Goal: Information Seeking & Learning: Learn about a topic

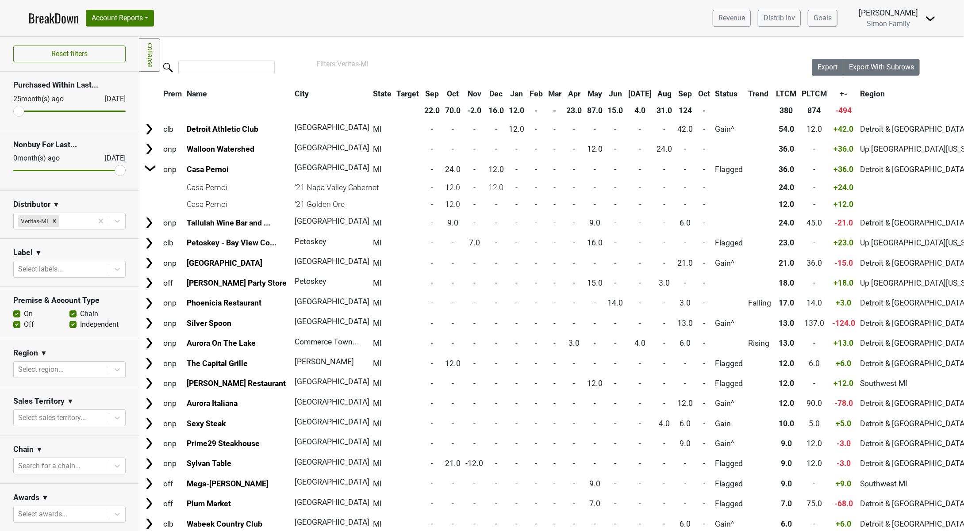
scroll to position [111, 0]
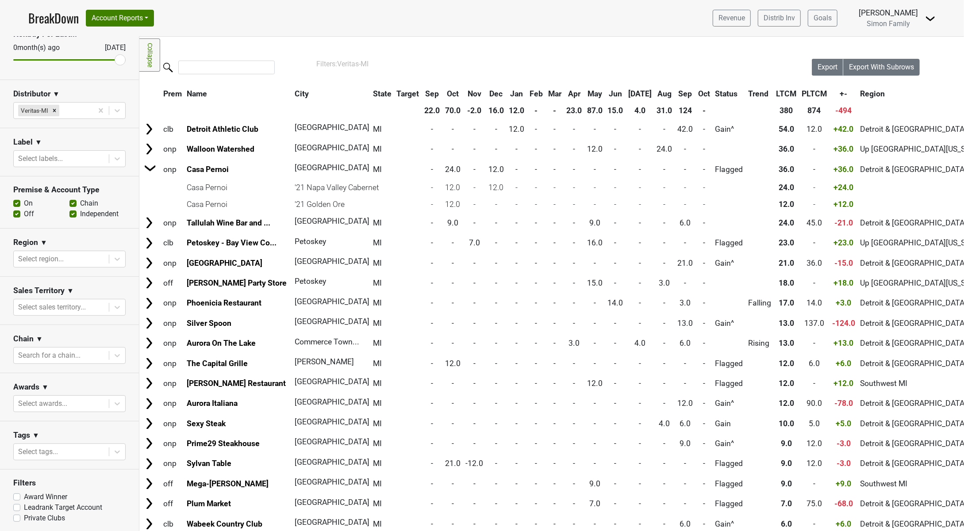
click at [44, 18] on link "BreakDown" at bounding box center [53, 18] width 50 height 19
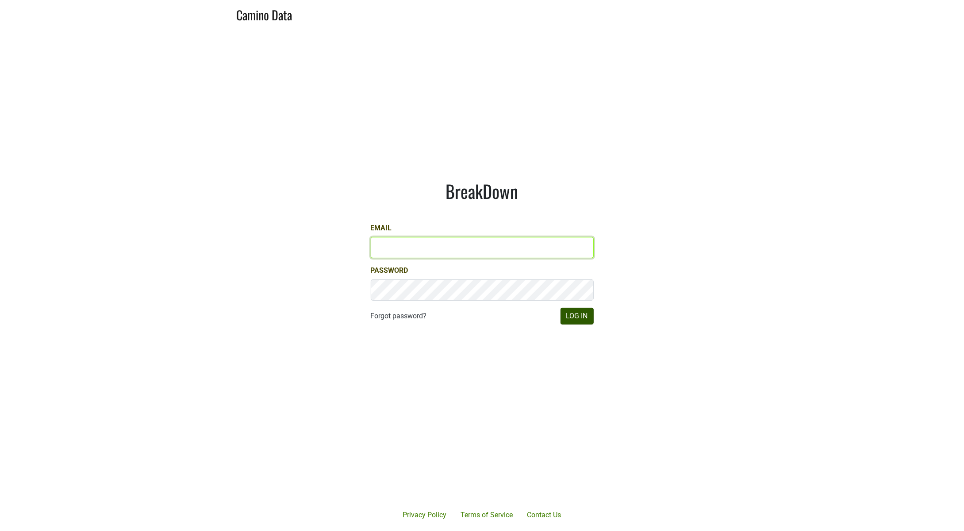
type input "josh@simonfamilyestate.com"
click at [572, 310] on button "Log In" at bounding box center [576, 316] width 33 height 17
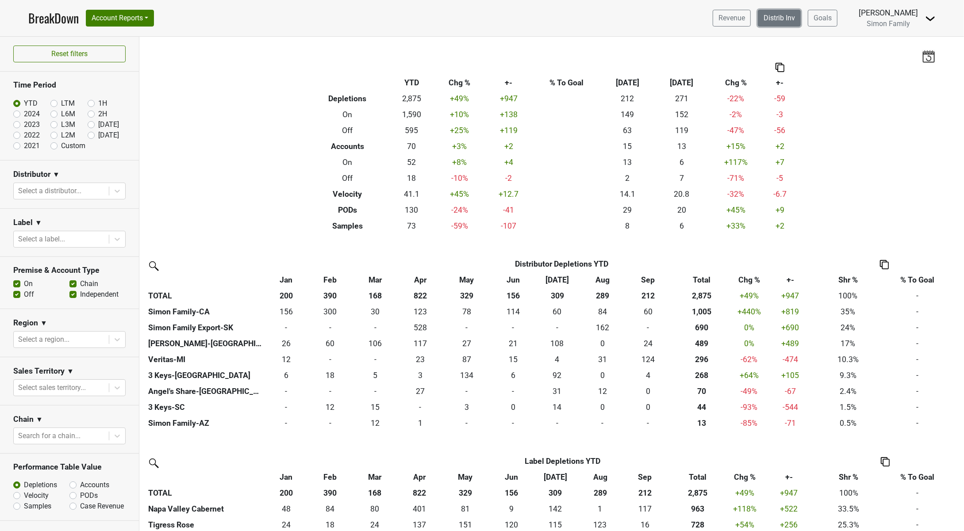
click at [782, 21] on link "Distrib Inv" at bounding box center [779, 18] width 43 height 17
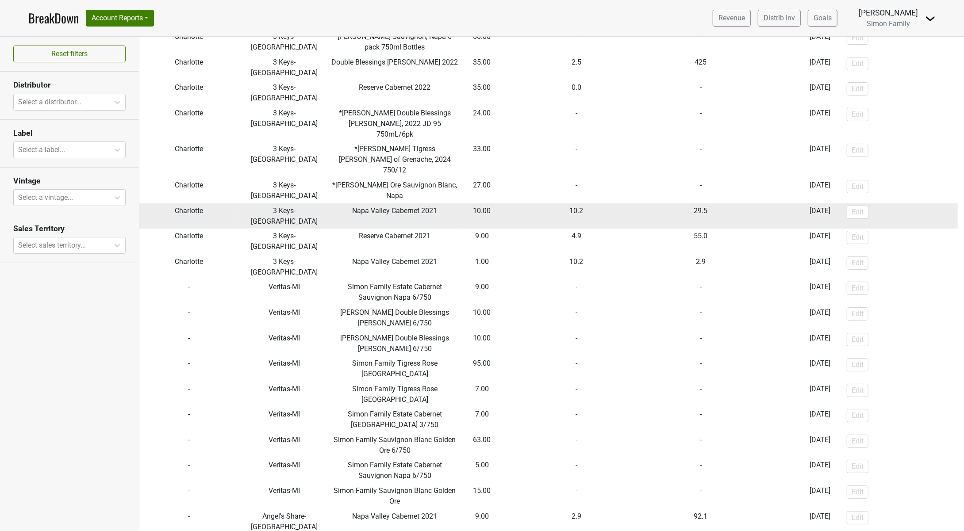
scroll to position [120, 0]
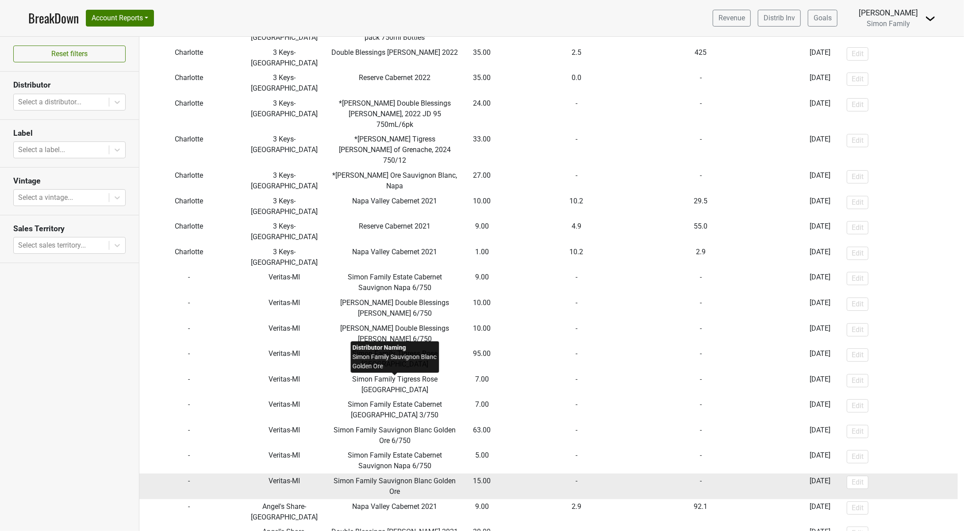
click at [431, 477] on span "Simon Family Sauvignon Blanc Golden Ore" at bounding box center [395, 486] width 122 height 19
click at [417, 477] on span "Simon Family Sauvignon Blanc Golden Ore" at bounding box center [395, 486] width 122 height 19
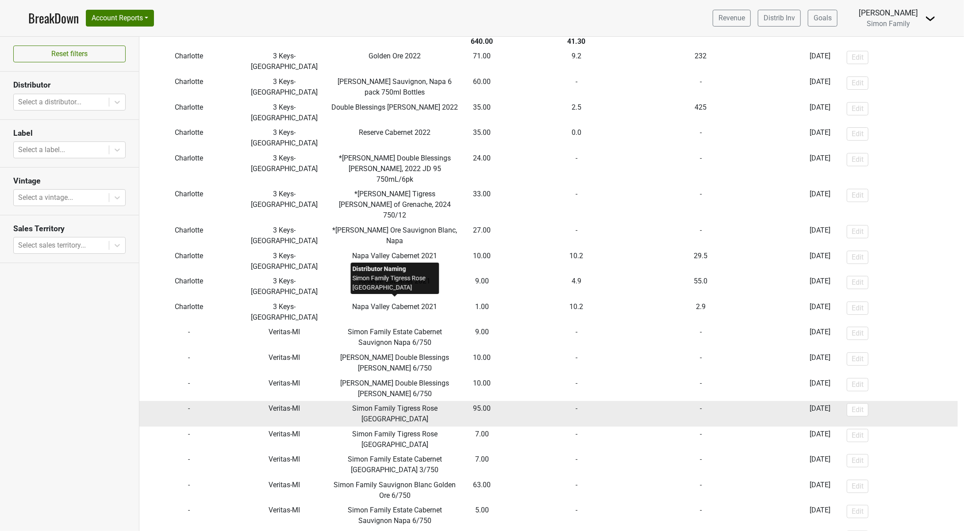
scroll to position [88, 0]
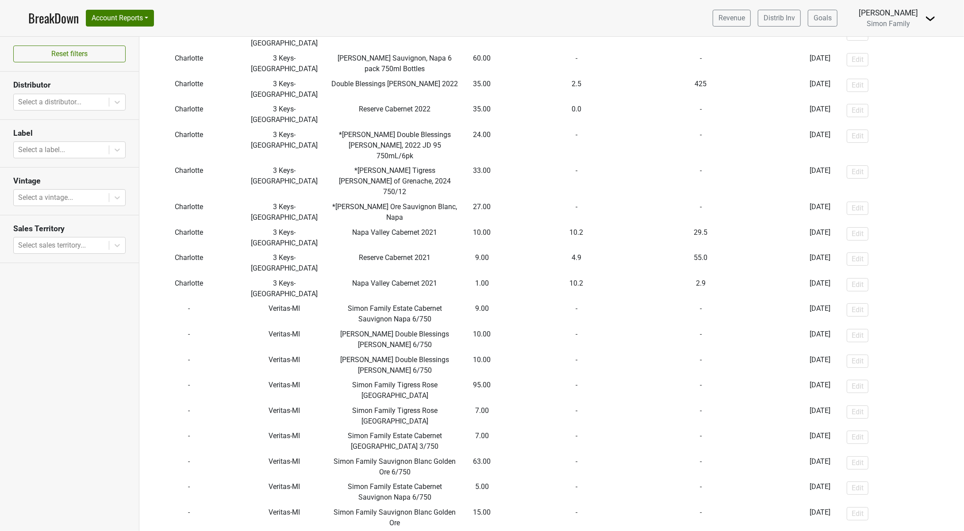
click at [111, 358] on div "Reset filters Distributor Select a distributor... Label Select a label... Vinta…" at bounding box center [69, 284] width 139 height 494
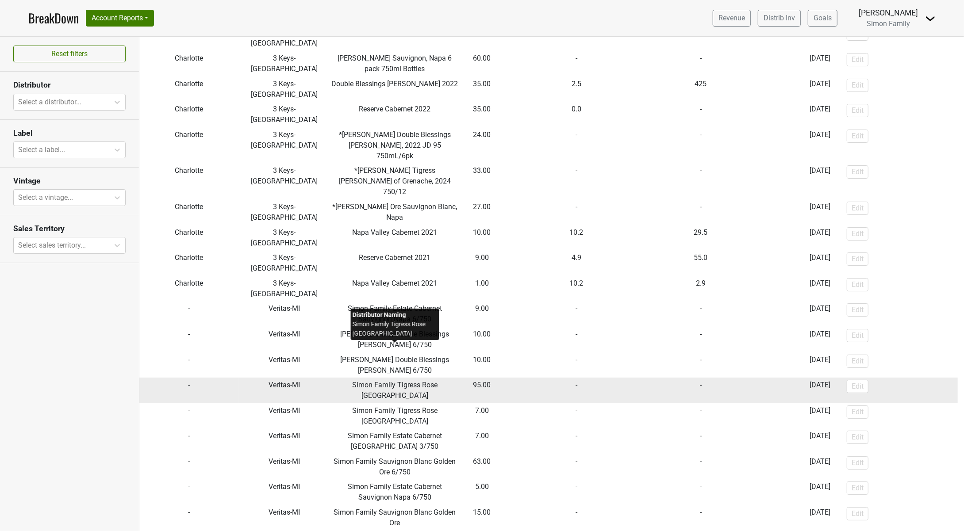
scroll to position [0, 0]
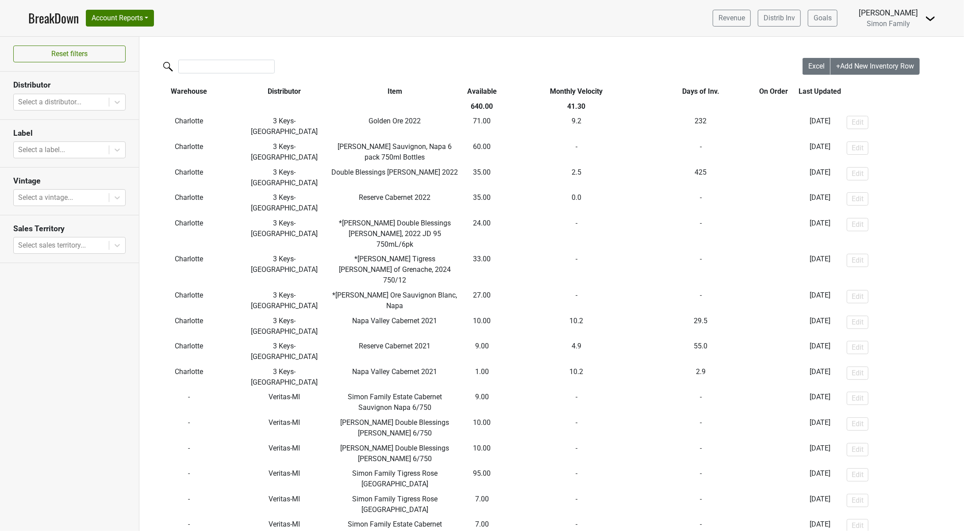
click at [52, 27] on link "BreakDown" at bounding box center [53, 18] width 50 height 19
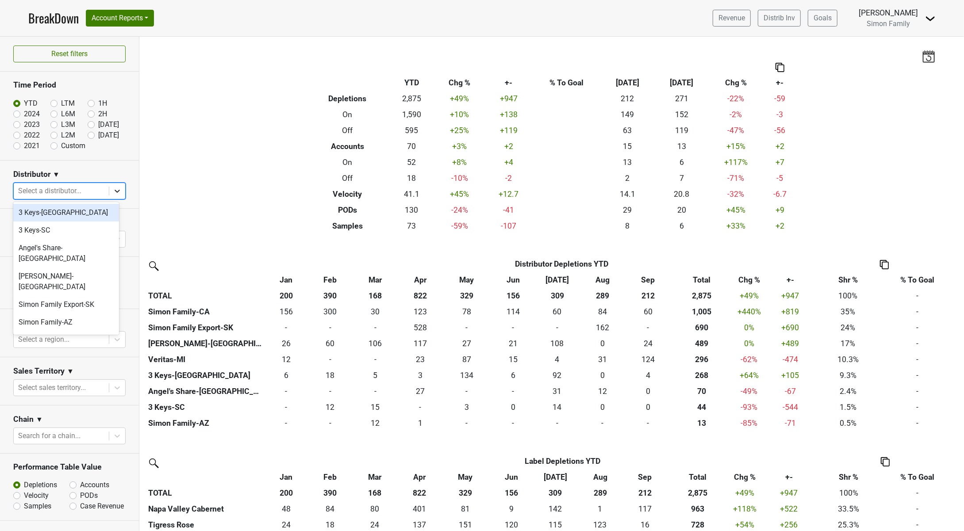
click at [113, 193] on icon at bounding box center [117, 191] width 9 height 9
click at [54, 337] on div "Veritas-MI" at bounding box center [66, 346] width 106 height 18
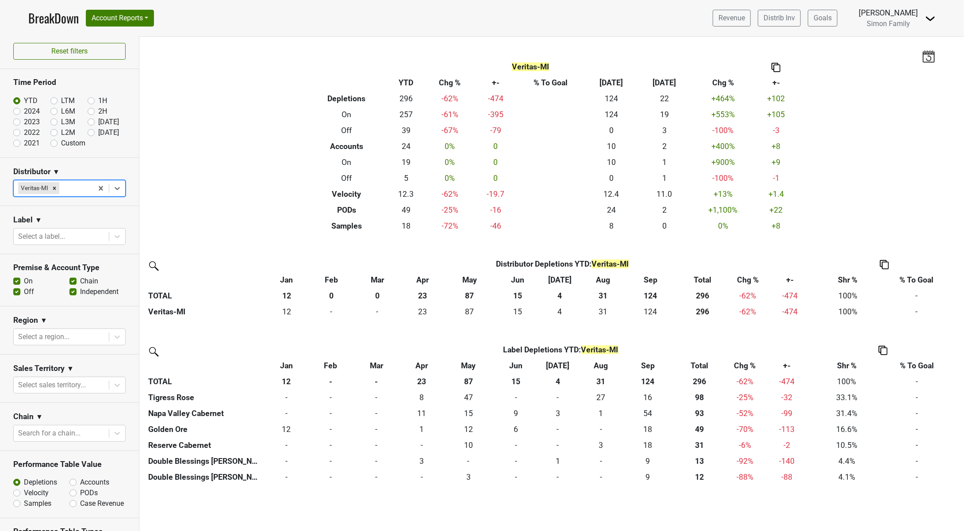
scroll to position [0, 0]
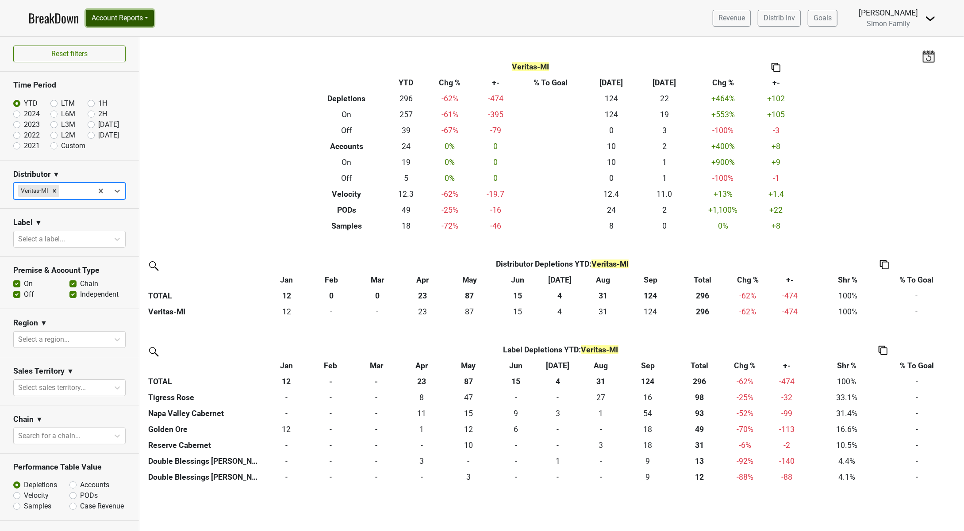
click at [115, 18] on button "Account Reports" at bounding box center [120, 18] width 68 height 17
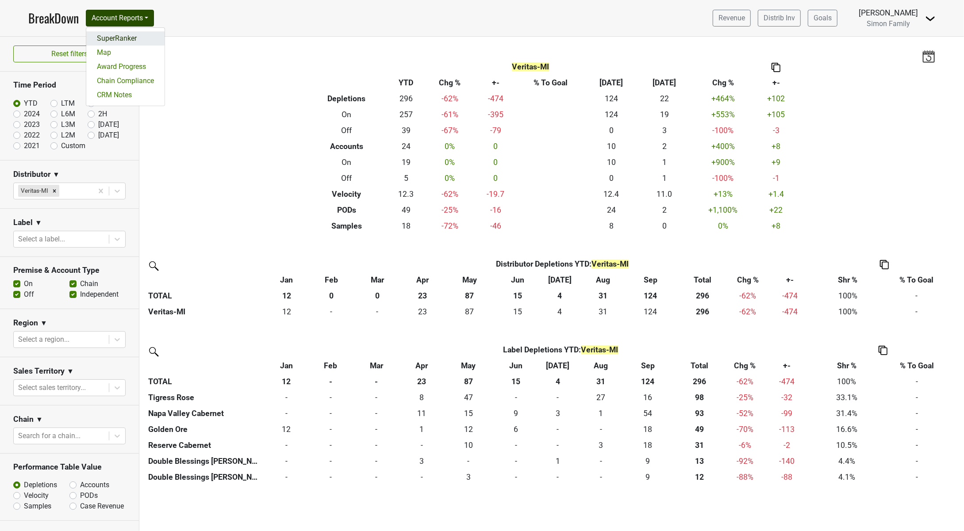
click at [115, 42] on link "SuperRanker" at bounding box center [125, 38] width 78 height 14
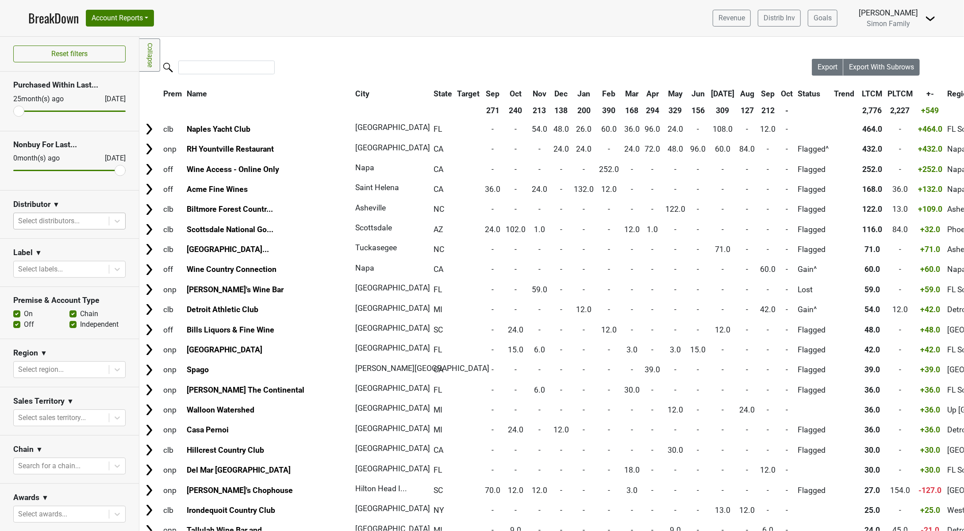
click at [52, 222] on div at bounding box center [61, 221] width 86 height 12
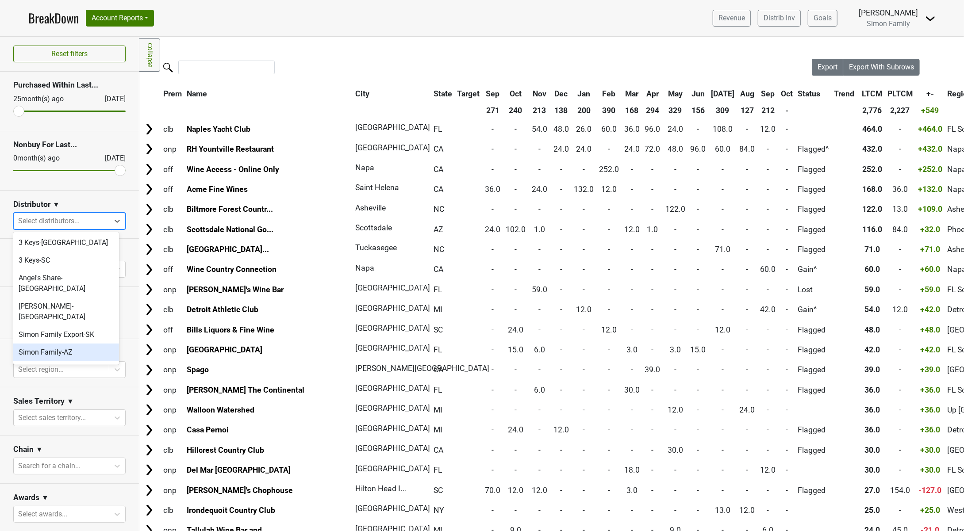
scroll to position [12, 0]
click at [54, 367] on div "Veritas-MI" at bounding box center [66, 376] width 106 height 18
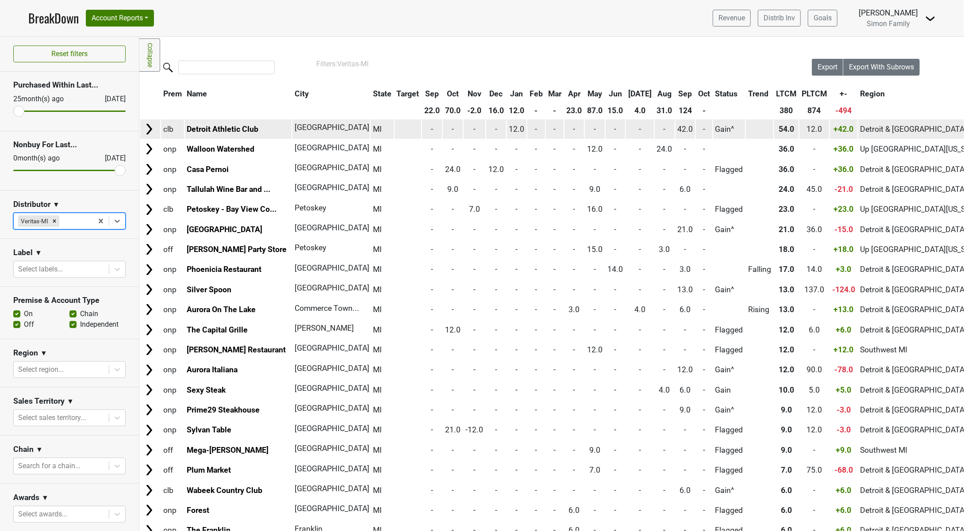
click at [677, 129] on span "42.0" at bounding box center [684, 129] width 15 height 9
click at [149, 130] on img at bounding box center [148, 129] width 13 height 13
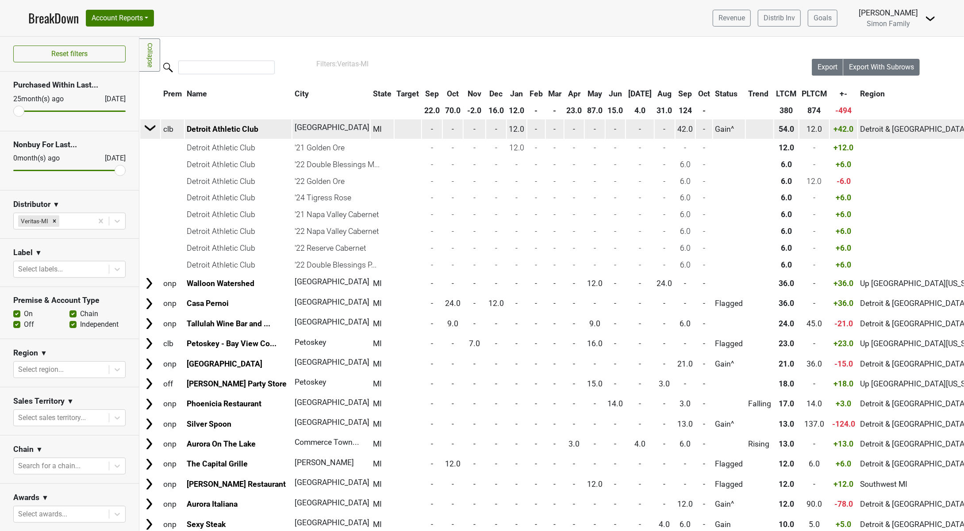
click at [154, 129] on img at bounding box center [150, 127] width 13 height 13
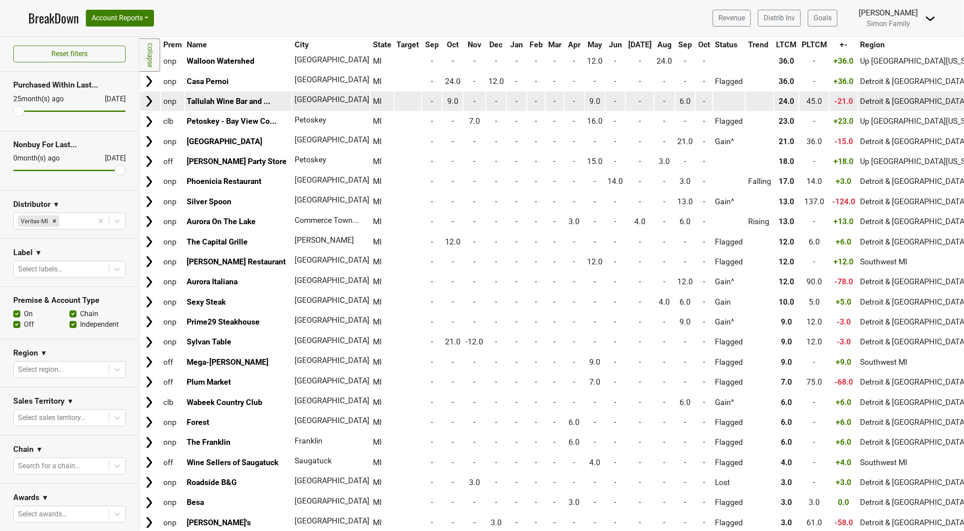
scroll to position [88, 0]
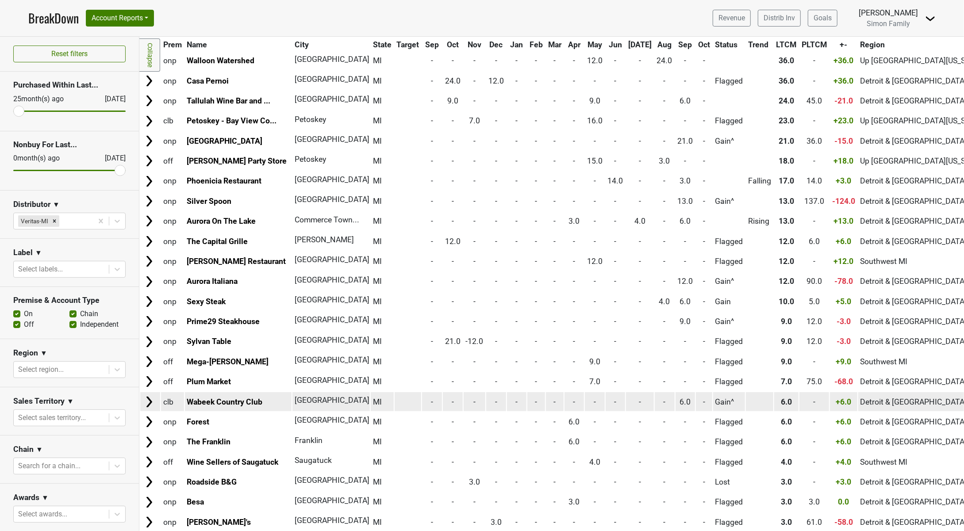
click at [147, 404] on img at bounding box center [148, 401] width 13 height 13
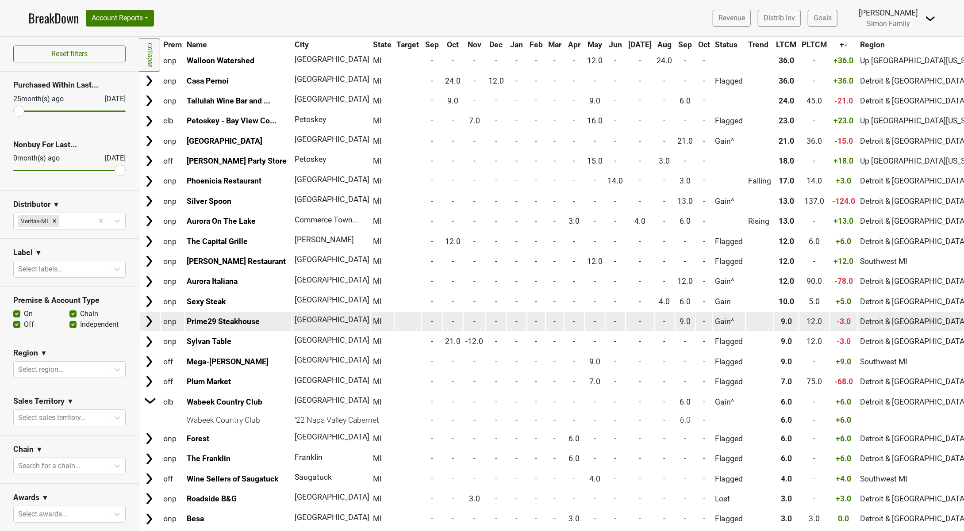
click at [149, 325] on img at bounding box center [148, 321] width 13 height 13
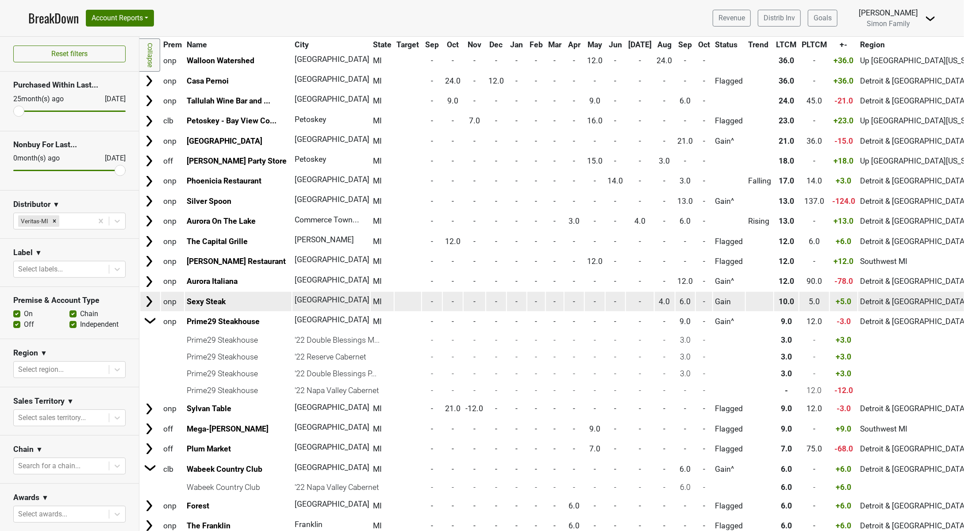
click at [151, 303] on img at bounding box center [148, 301] width 13 height 13
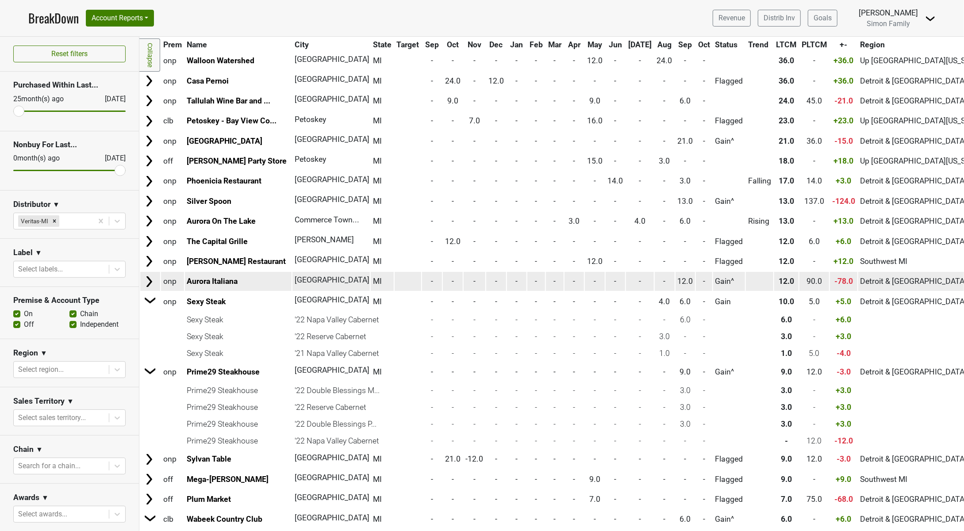
click at [150, 280] on img at bounding box center [148, 281] width 13 height 13
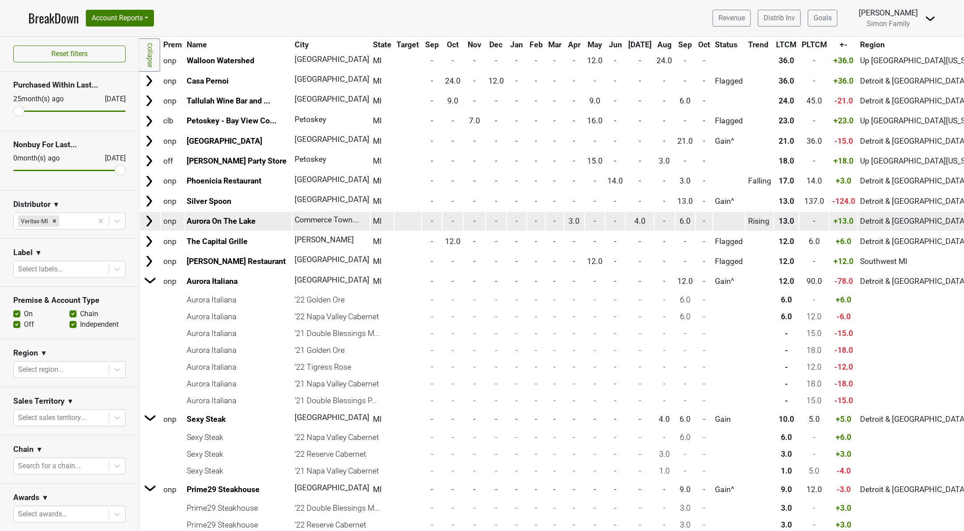
click at [151, 227] on img at bounding box center [148, 220] width 13 height 13
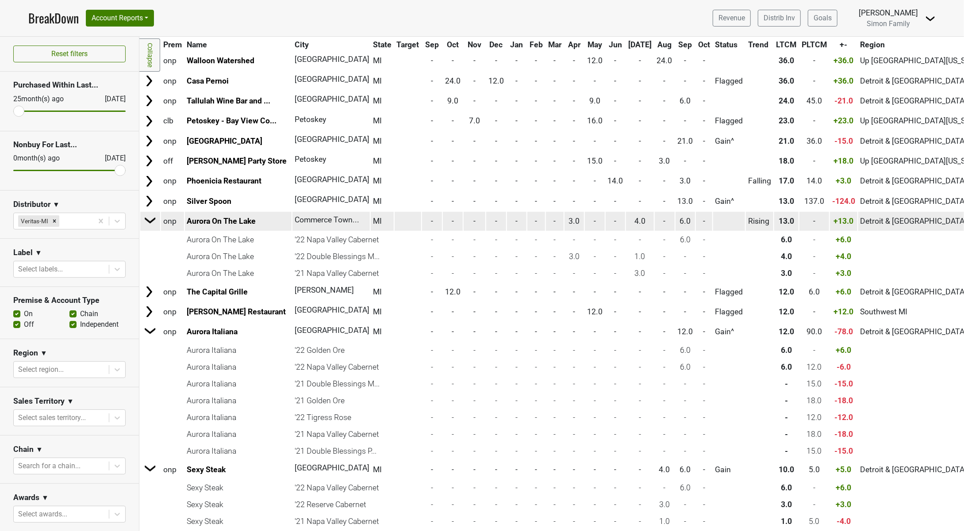
click at [155, 226] on img at bounding box center [150, 220] width 13 height 13
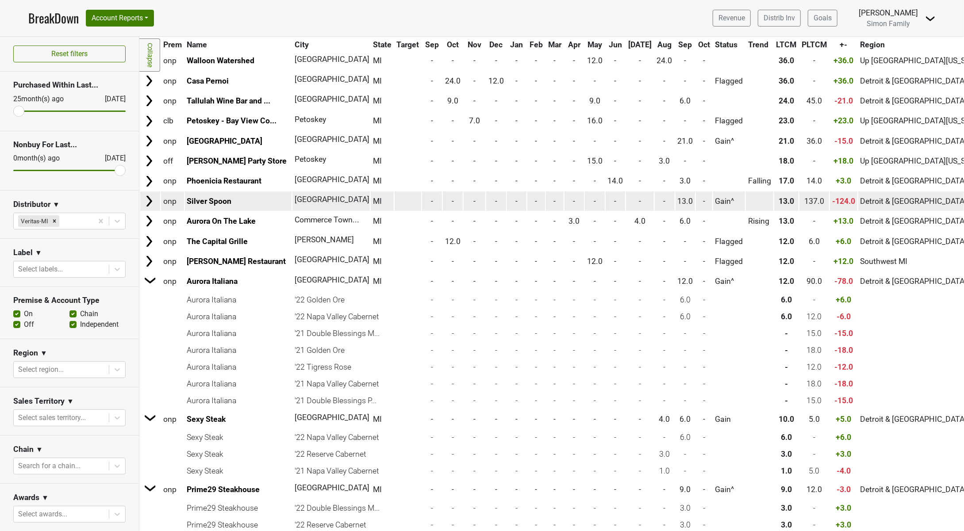
click at [148, 202] on img at bounding box center [148, 201] width 13 height 13
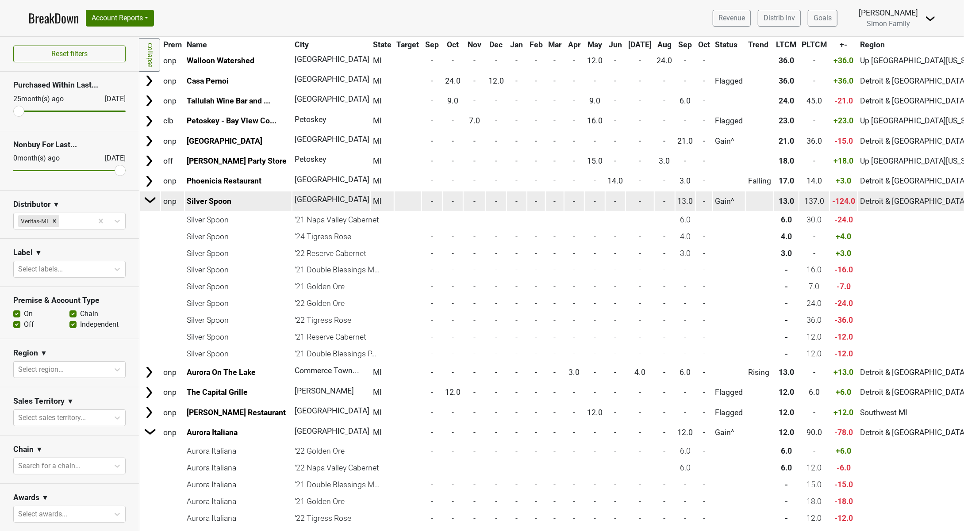
click at [152, 204] on img at bounding box center [150, 199] width 13 height 13
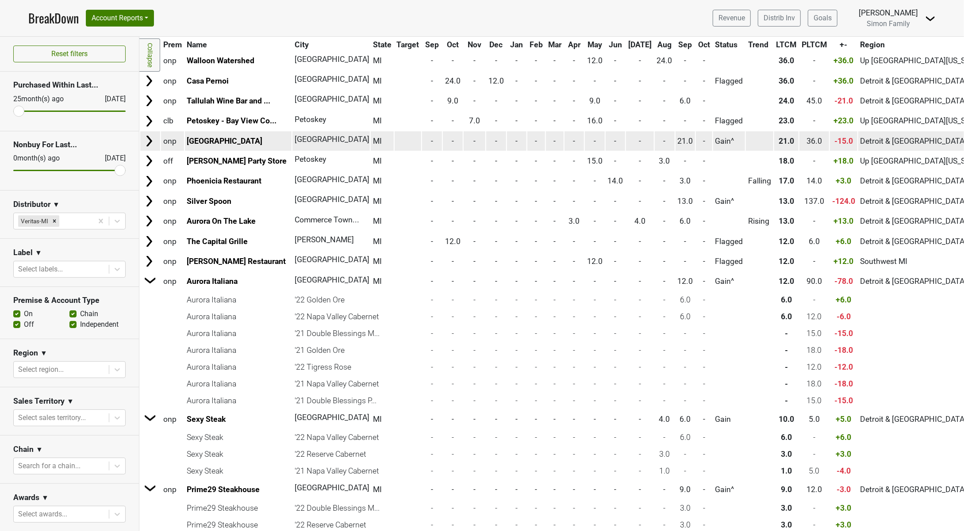
click at [150, 140] on img at bounding box center [148, 140] width 13 height 13
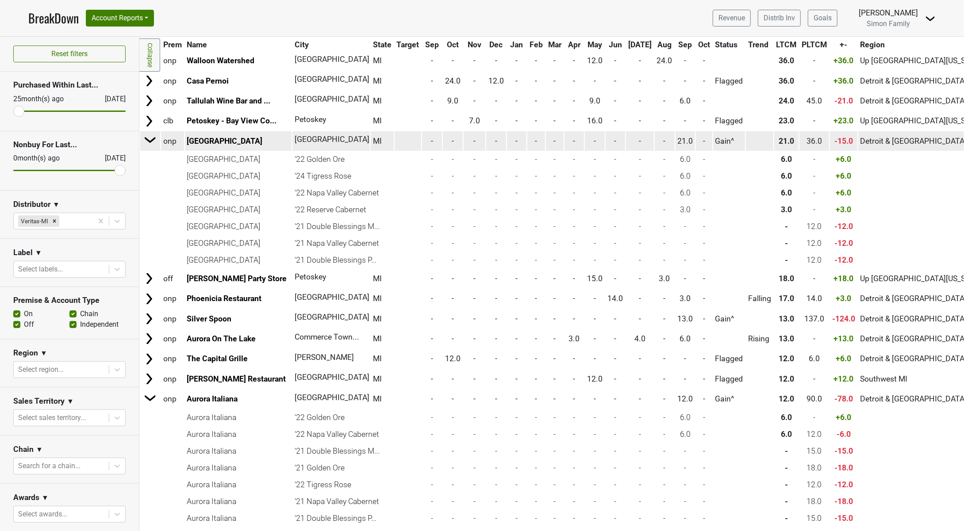
click at [146, 138] on img at bounding box center [150, 139] width 13 height 13
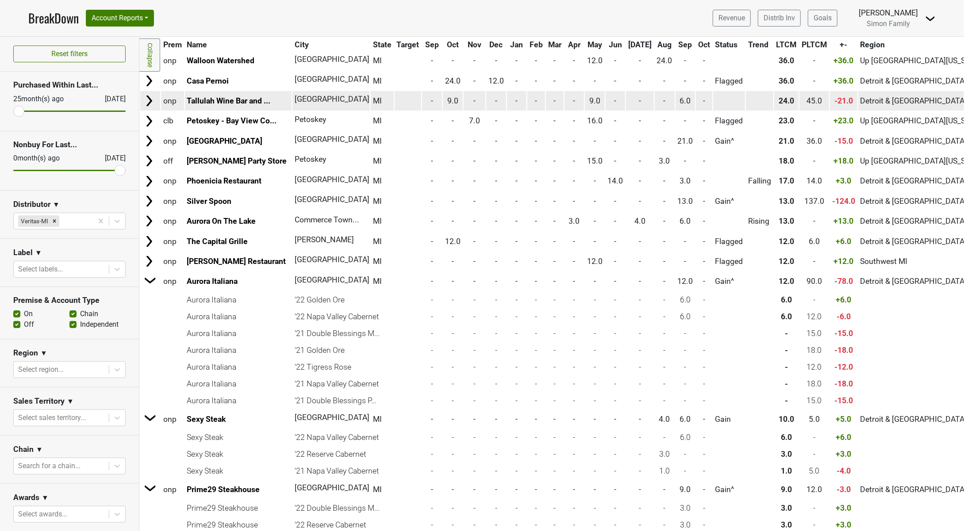
click at [148, 101] on img at bounding box center [148, 100] width 13 height 13
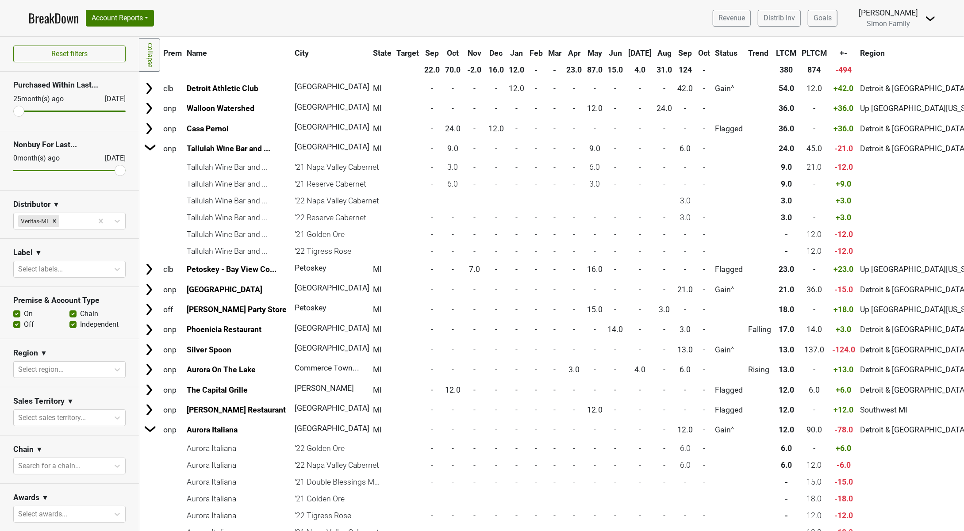
scroll to position [0, 0]
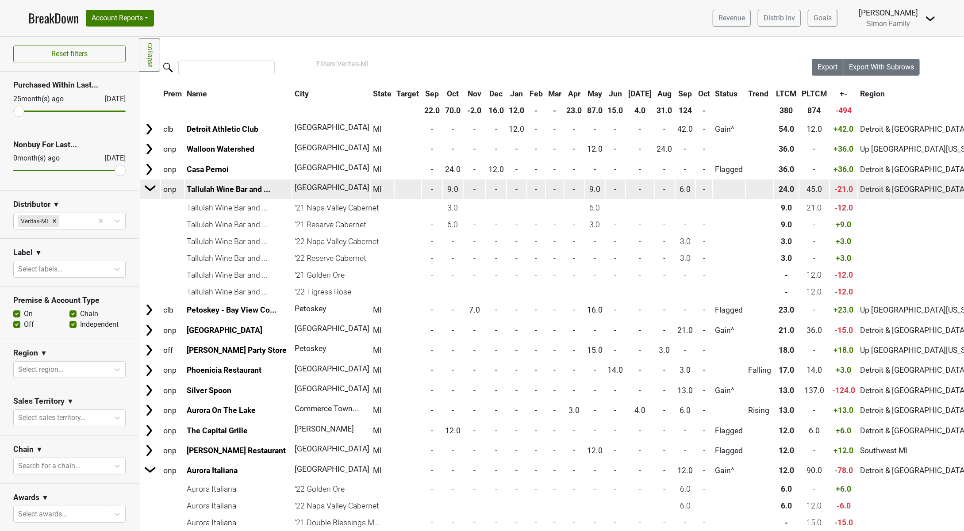
click at [150, 188] on img at bounding box center [150, 187] width 13 height 13
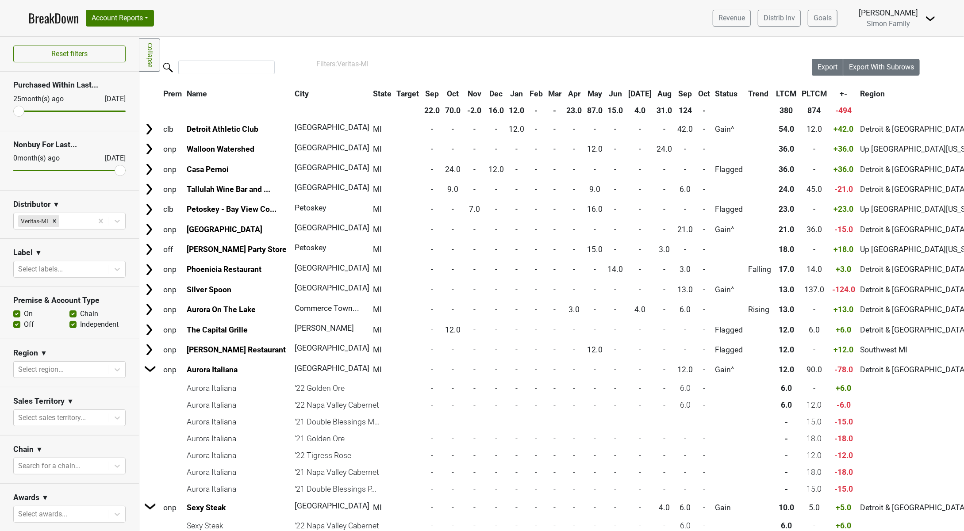
click at [705, 53] on div "Filters Collapse Loading, please wait... Please wait, your file is being downlo…" at bounding box center [551, 284] width 824 height 494
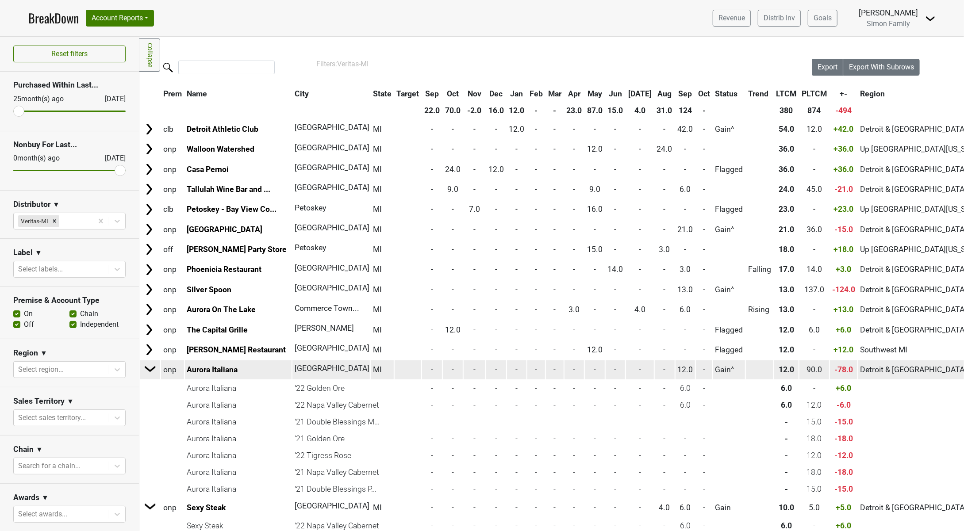
click at [146, 370] on img at bounding box center [150, 368] width 13 height 13
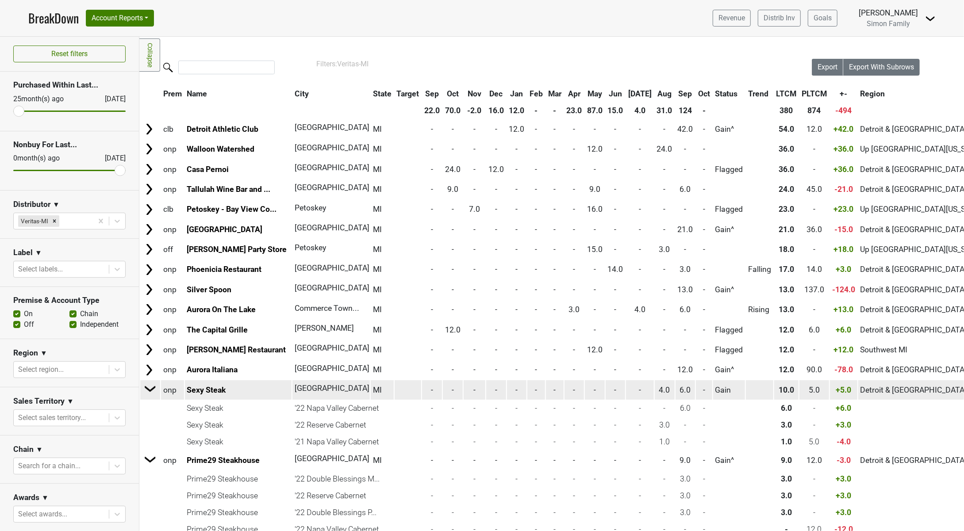
click at [147, 392] on img at bounding box center [150, 388] width 13 height 13
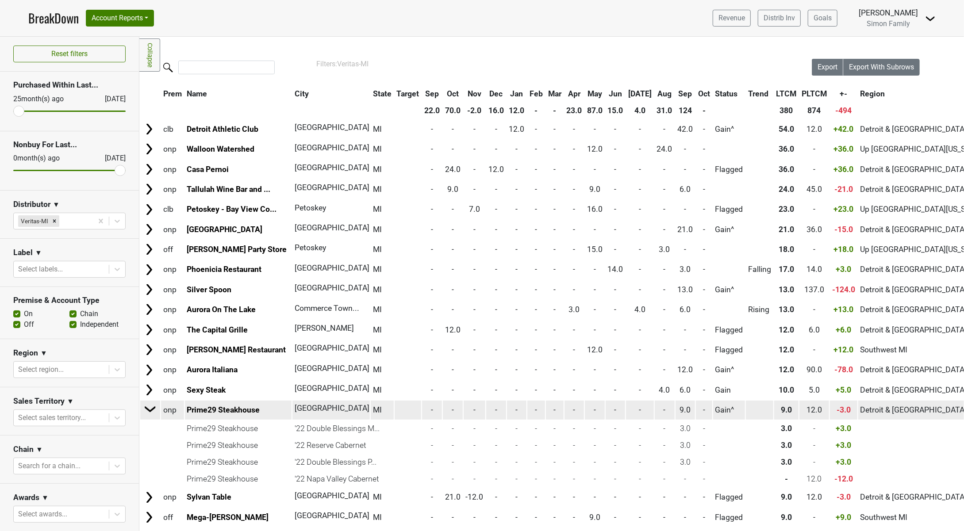
click at [153, 409] on img at bounding box center [150, 408] width 13 height 13
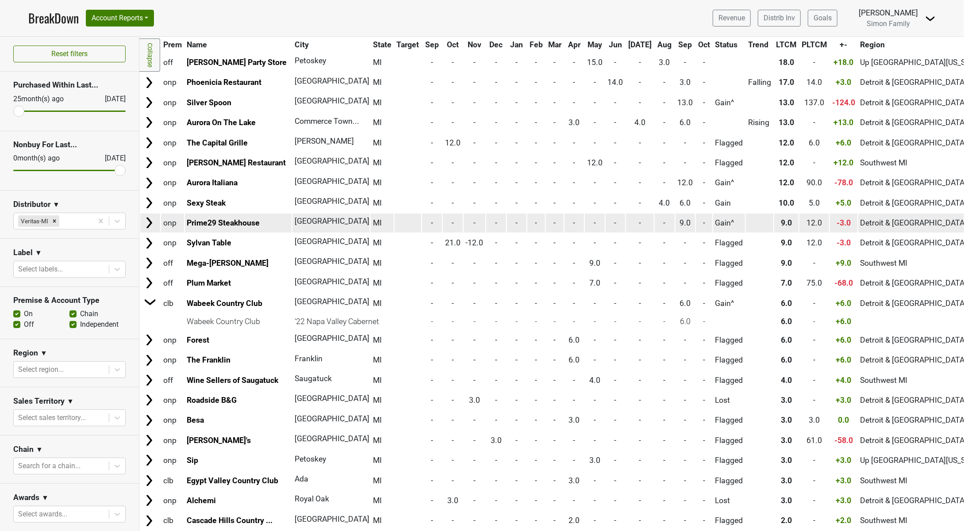
scroll to position [221, 0]
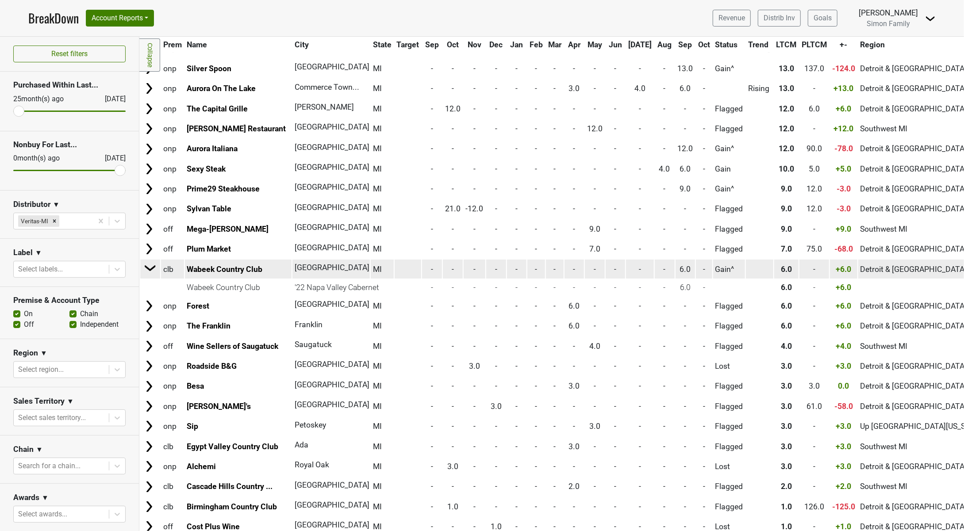
click at [149, 278] on td at bounding box center [150, 269] width 19 height 20
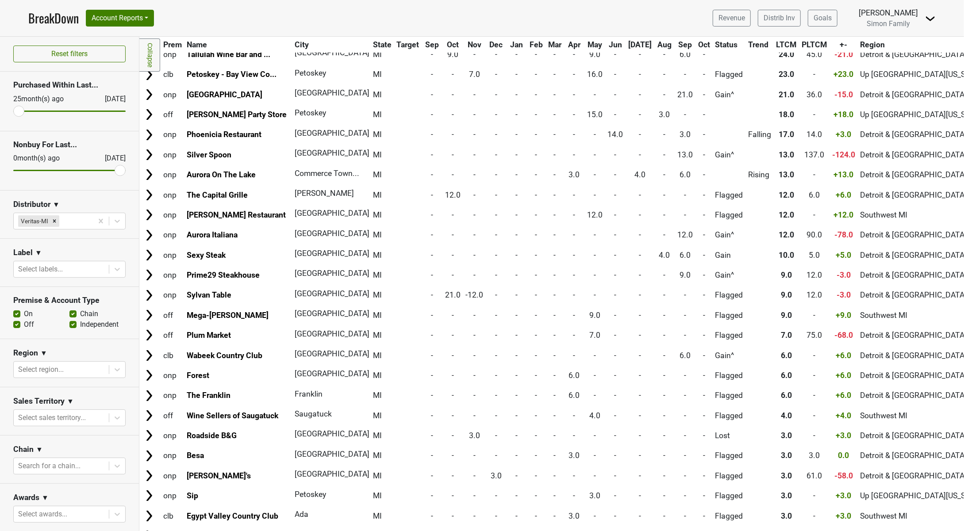
scroll to position [0, 0]
